Goal: Information Seeking & Learning: Learn about a topic

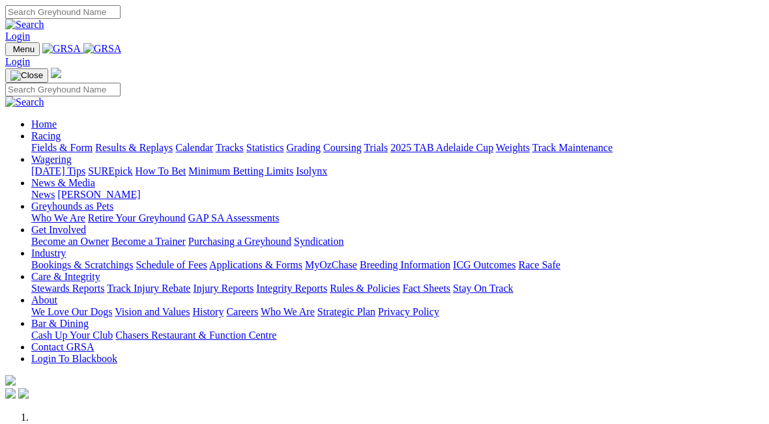
click at [48, 142] on link "Fields & Form" at bounding box center [61, 147] width 61 height 11
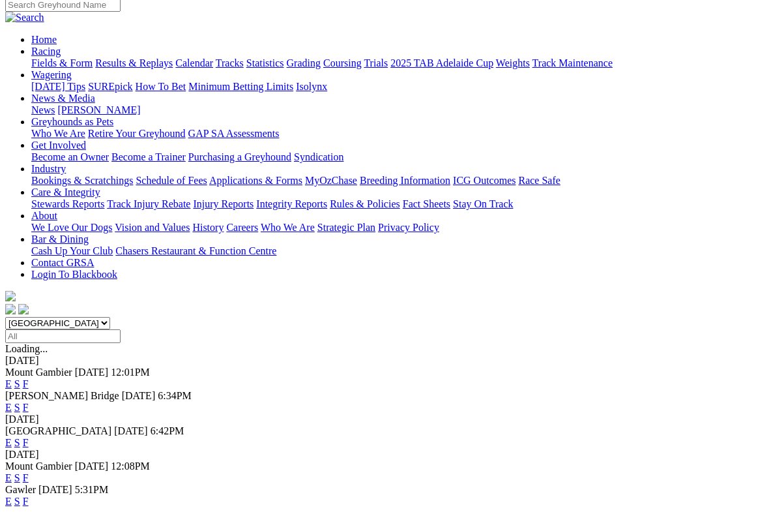
scroll to position [121, 0]
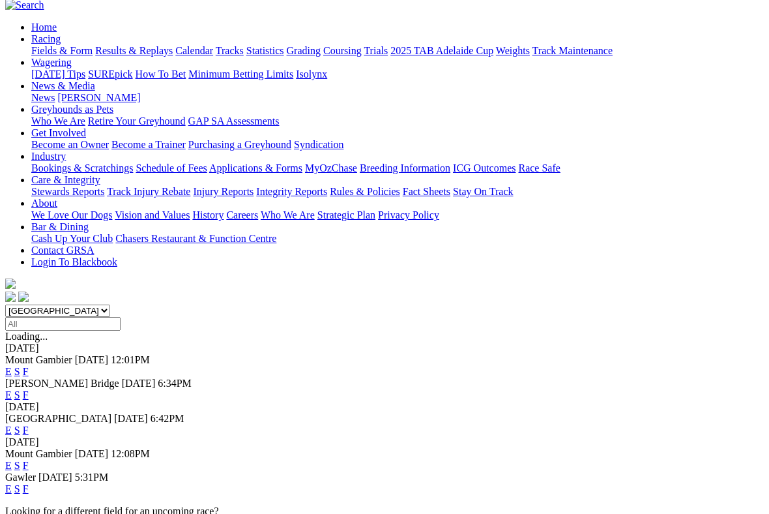
click at [29, 424] on link "F" at bounding box center [26, 429] width 6 height 11
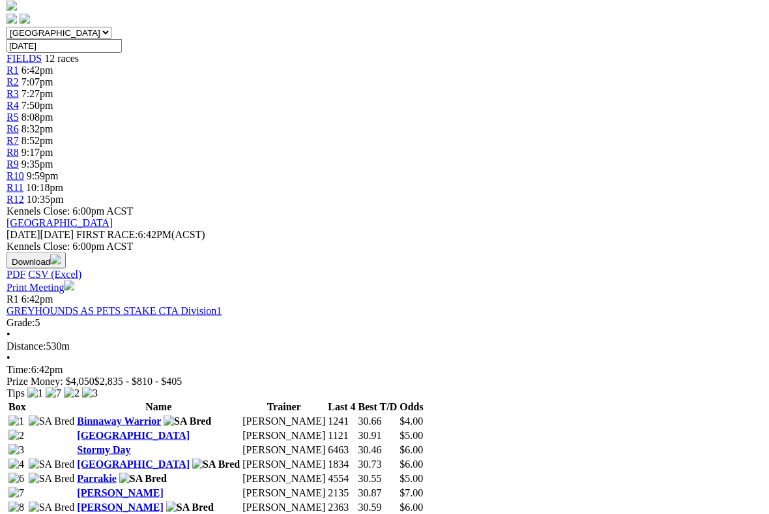
scroll to position [399, 0]
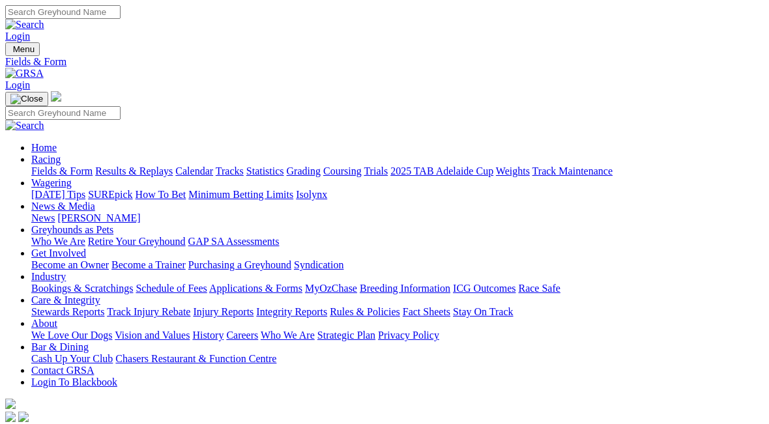
scroll to position [157, 0]
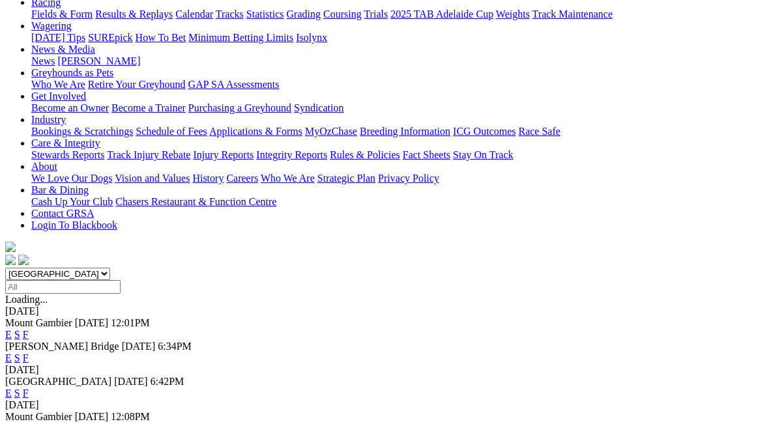
click at [29, 388] on link "F" at bounding box center [26, 393] width 6 height 11
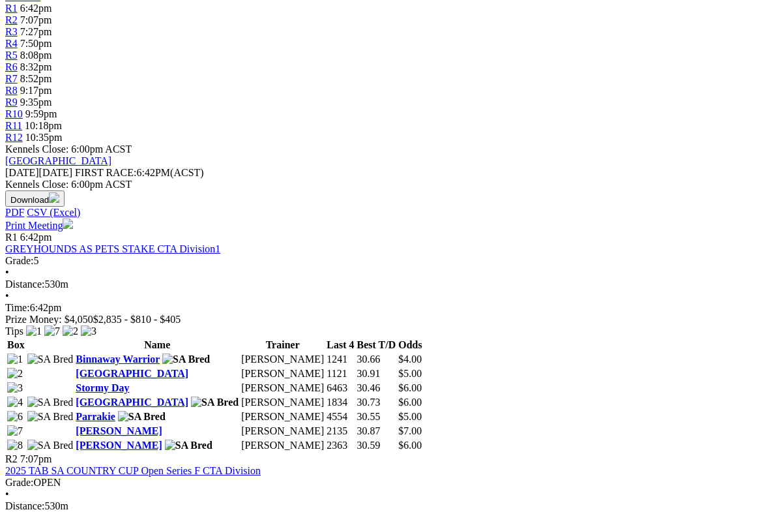
scroll to position [459, 39]
